Goal: Navigation & Orientation: Understand site structure

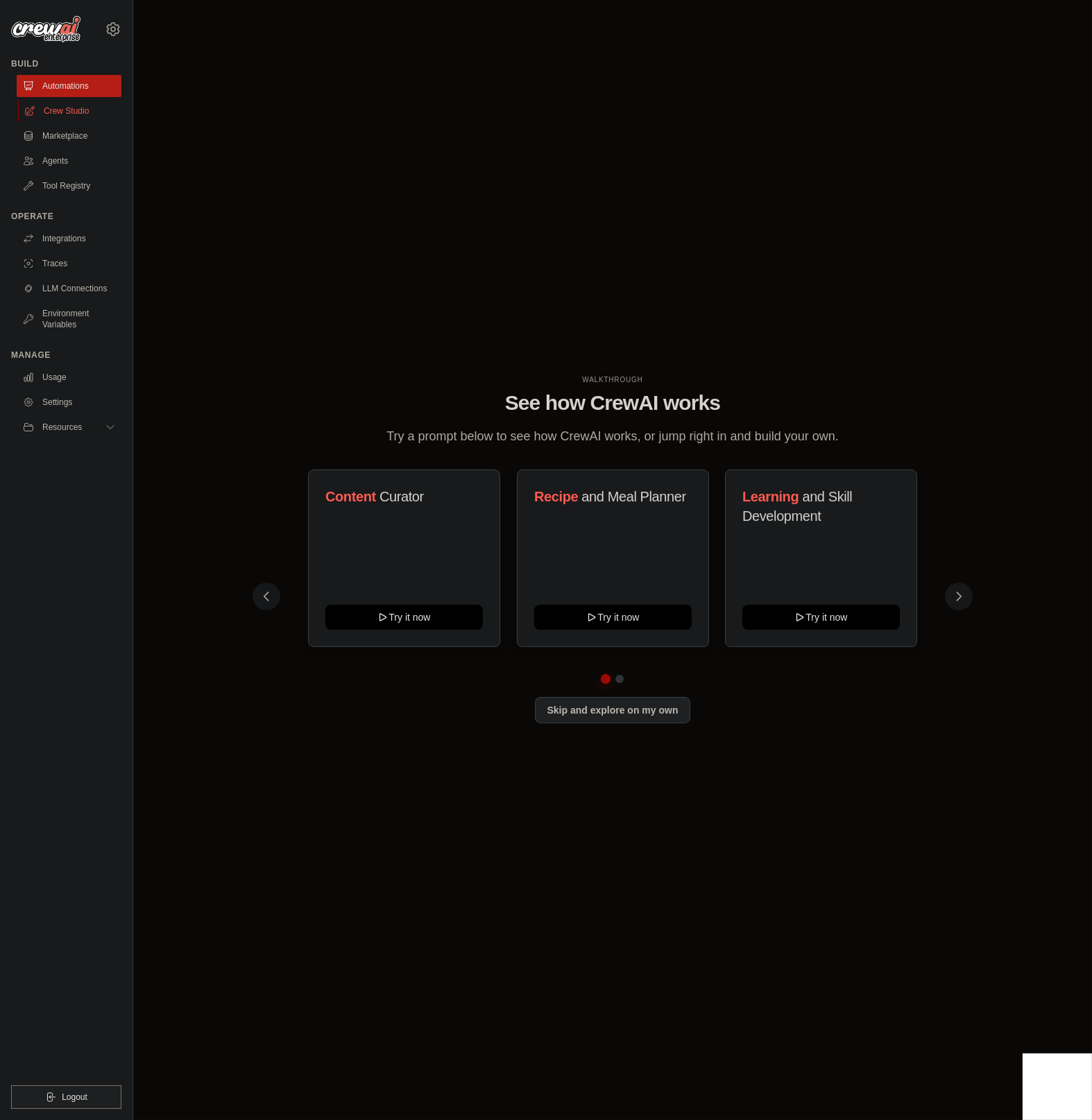
click at [72, 102] on link "Crew Studio" at bounding box center [70, 111] width 105 height 22
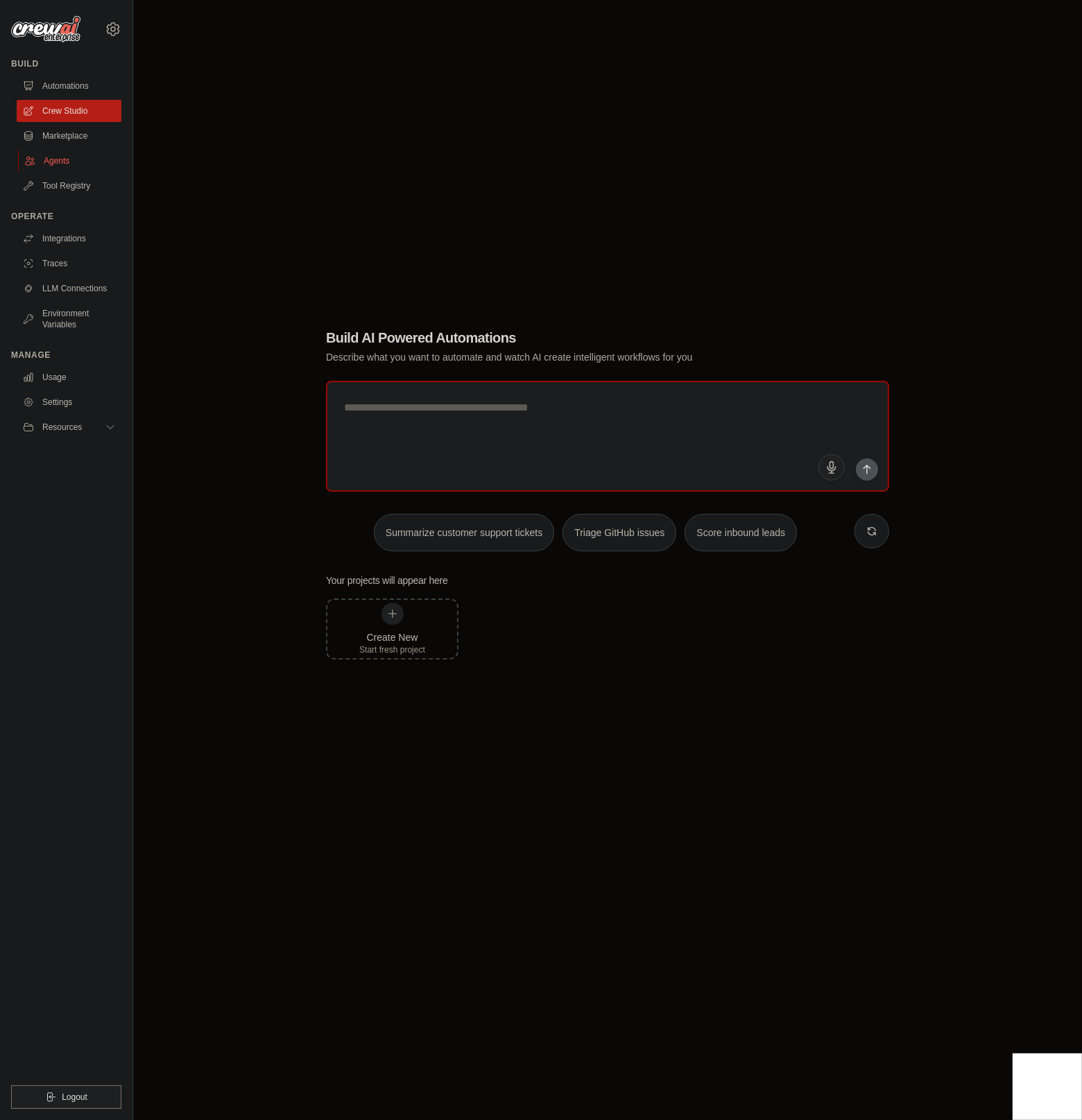
click at [59, 157] on link "Agents" at bounding box center [70, 161] width 105 height 22
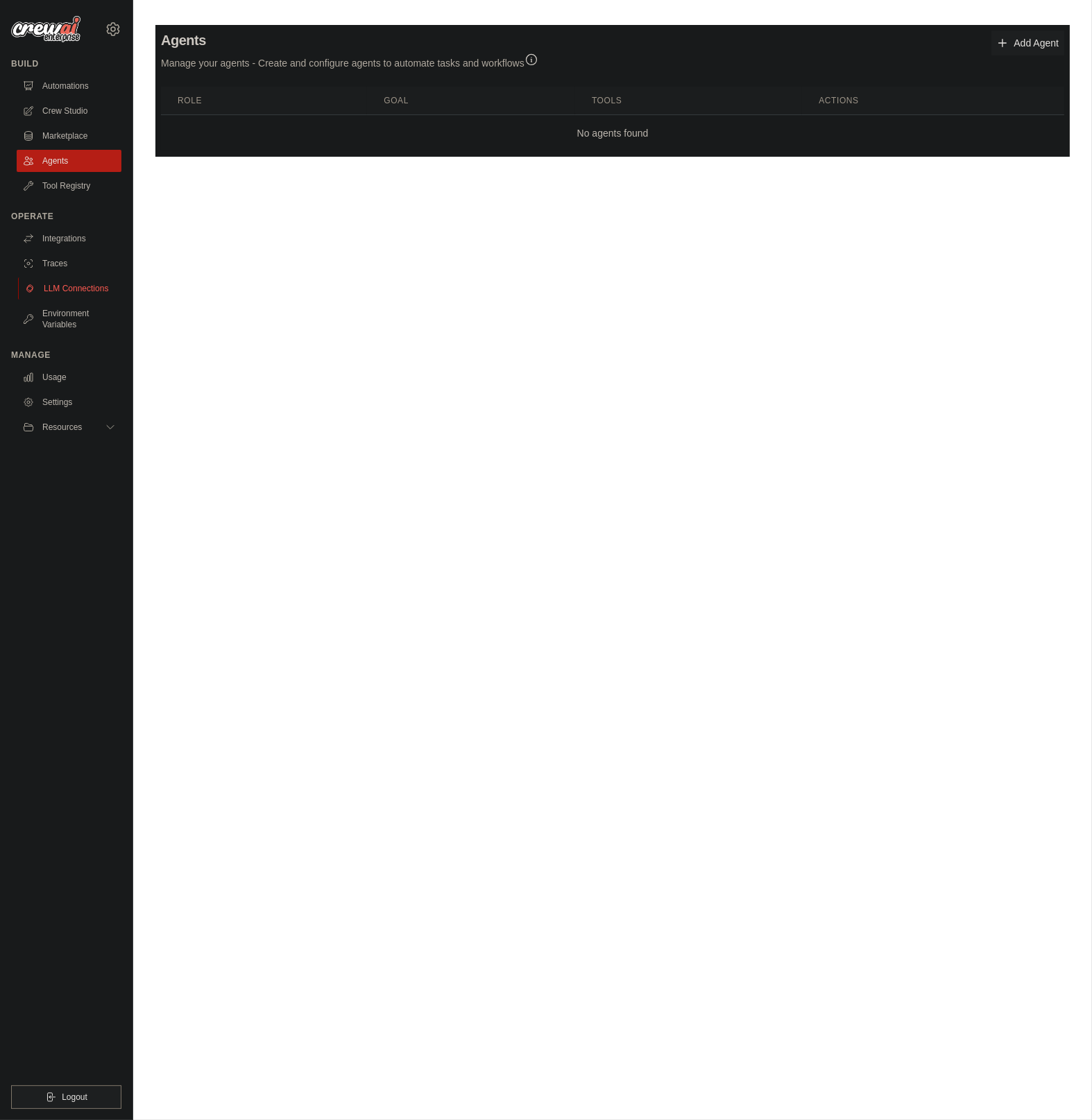
click at [93, 286] on link "LLM Connections" at bounding box center [70, 289] width 105 height 22
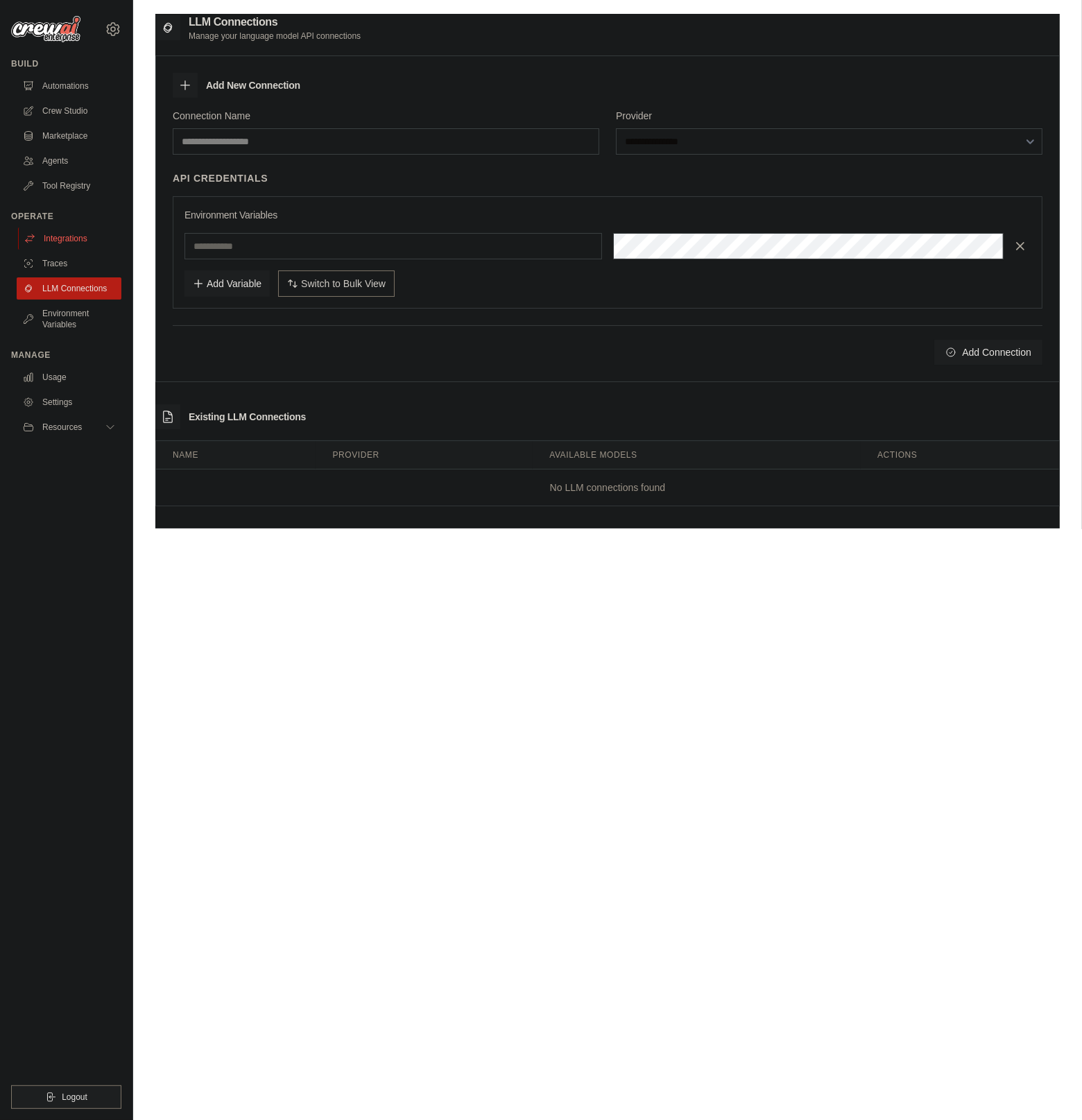
click at [72, 233] on link "Integrations" at bounding box center [70, 239] width 105 height 22
